Goal: Navigation & Orientation: Go to known website

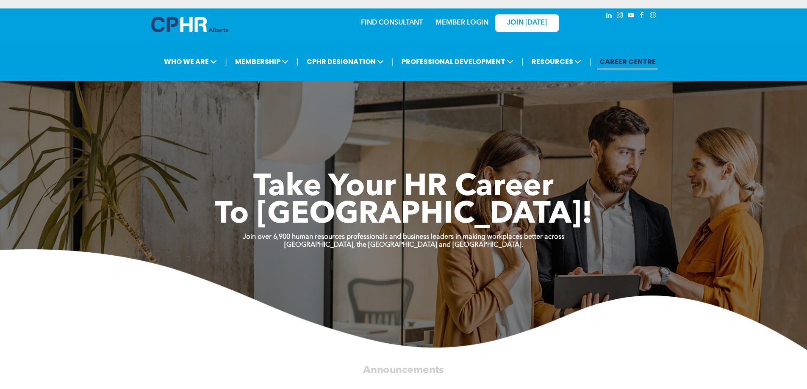
click at [459, 14] on div "MEMBER LOGIN" at bounding box center [461, 20] width 55 height 15
click at [457, 23] on link "MEMBER LOGIN" at bounding box center [462, 22] width 53 height 7
click at [462, 23] on link "MEMBER LOGIN" at bounding box center [462, 22] width 53 height 7
click at [465, 24] on link "MEMBER LOGIN" at bounding box center [462, 22] width 53 height 7
click at [469, 22] on link "MEMBER LOGIN" at bounding box center [462, 22] width 53 height 7
